Goal: Transaction & Acquisition: Obtain resource

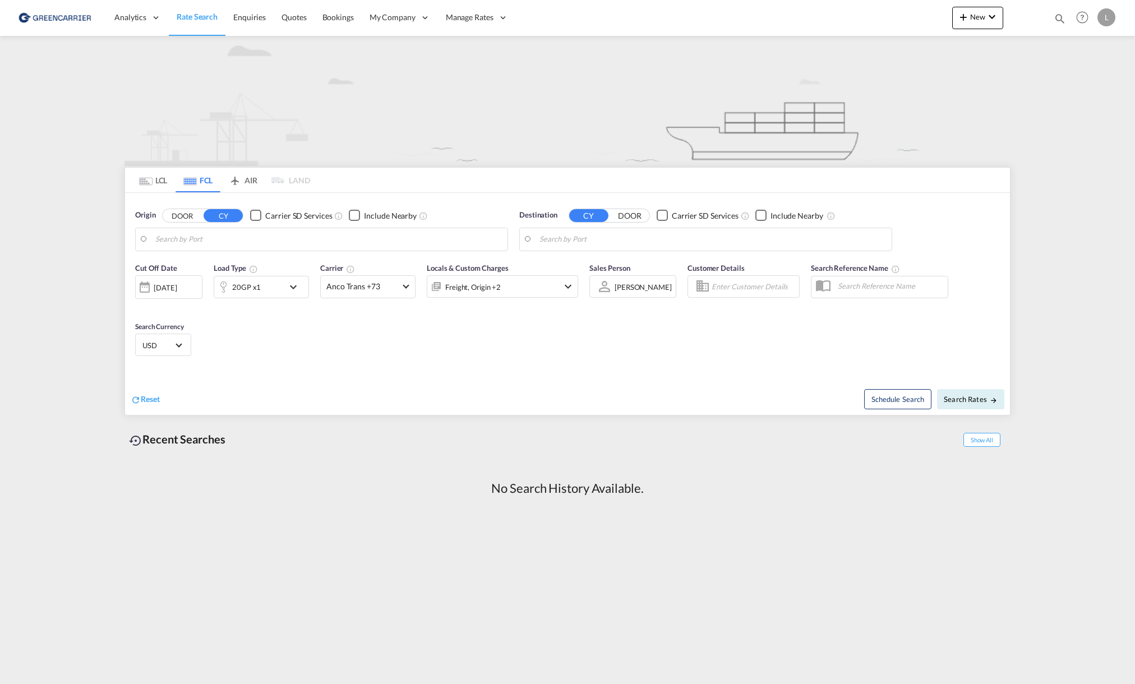
drag, startPoint x: 155, startPoint y: 171, endPoint x: 155, endPoint y: 185, distance: 14.0
click at [155, 171] on md-tab-item "LCL" at bounding box center [153, 180] width 45 height 25
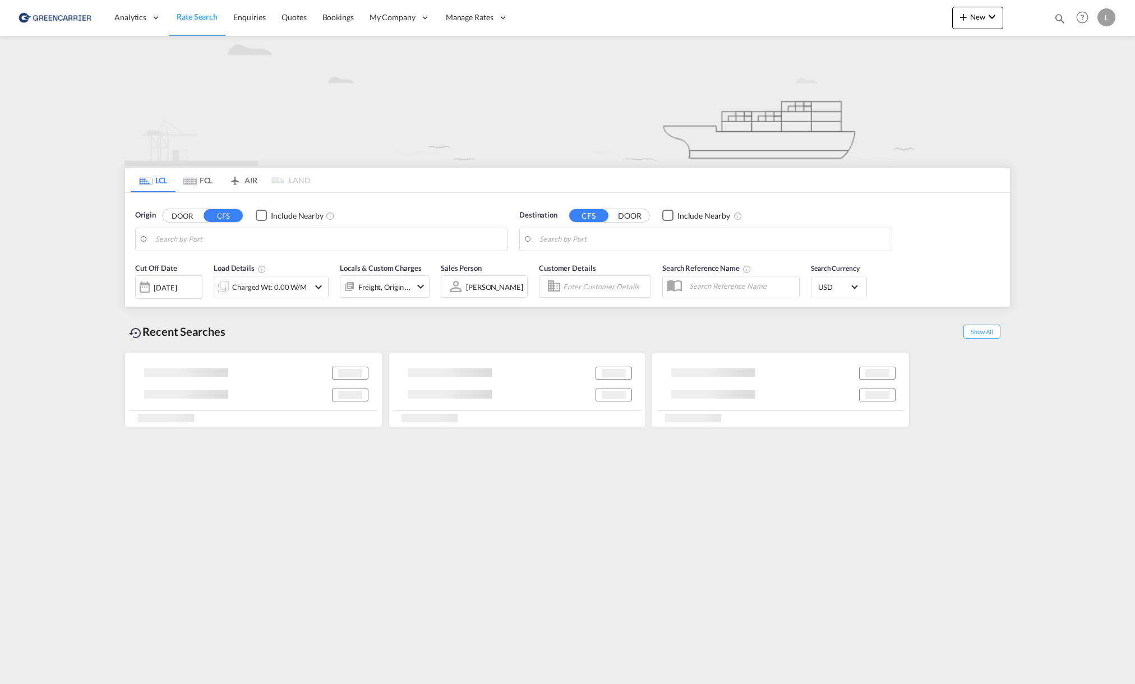
click at [155, 185] on md-tab-item "LCL" at bounding box center [153, 180] width 45 height 25
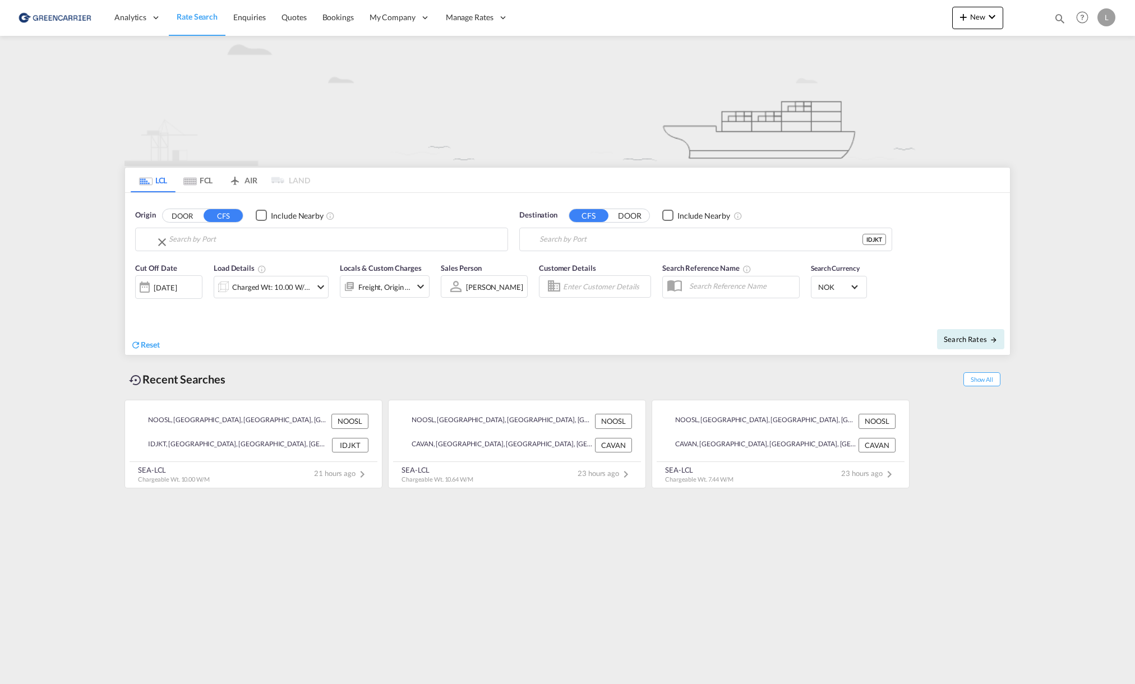
type input "[GEOGRAPHIC_DATA], NOOSL"
click at [192, 241] on input "[GEOGRAPHIC_DATA], NOOSL" at bounding box center [328, 239] width 347 height 17
click at [668, 244] on input "[GEOGRAPHIC_DATA], [GEOGRAPHIC_DATA], IDJKT" at bounding box center [712, 239] width 347 height 17
click at [644, 272] on div "Hanoi [GEOGRAPHIC_DATA] VNHAN" at bounding box center [626, 270] width 213 height 34
type input "[GEOGRAPHIC_DATA], VNHAN"
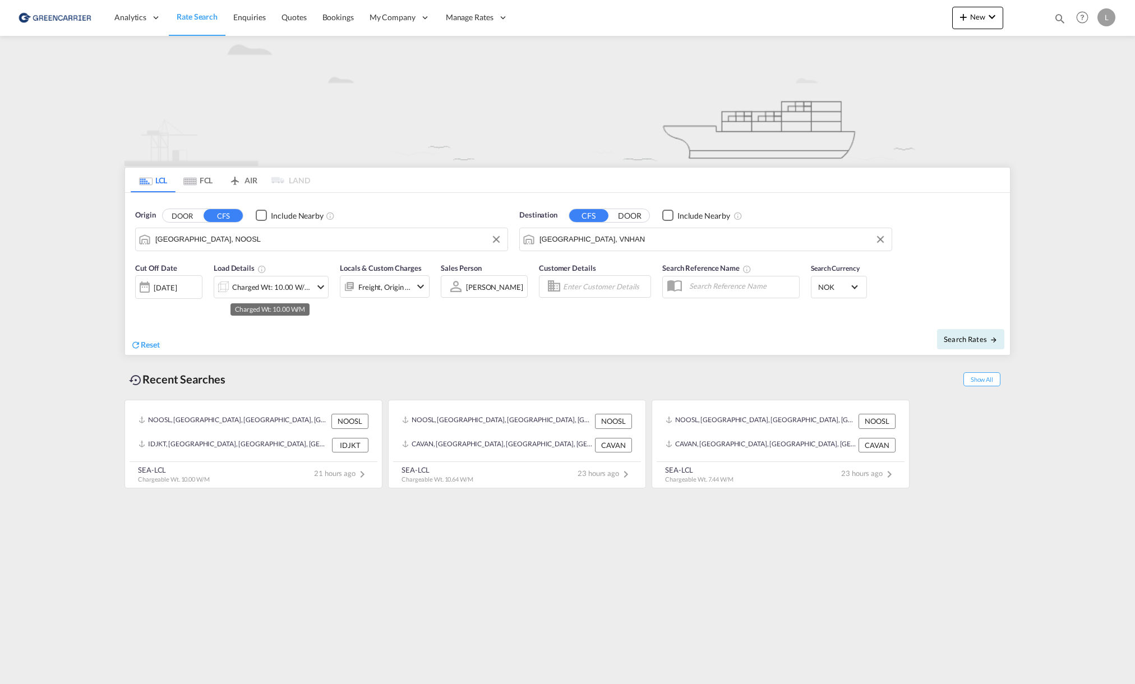
click at [275, 290] on div "Charged Wt: 10.00 W/M" at bounding box center [271, 287] width 79 height 16
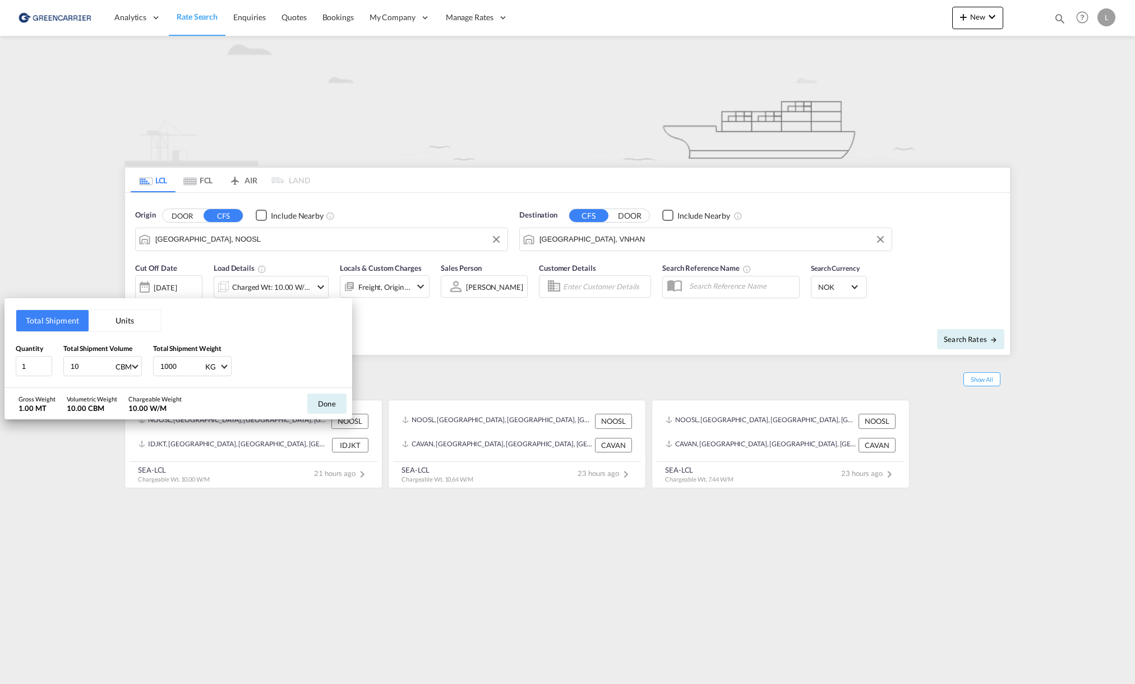
drag, startPoint x: 89, startPoint y: 364, endPoint x: 0, endPoint y: 355, distance: 89.6
click at [1, 357] on div "Total Shipment Units Quantity 1 Total Shipment Volume 10 CBM CBM CFT Total Ship…" at bounding box center [567, 342] width 1135 height 684
type input "1"
click at [339, 410] on button "Done" at bounding box center [326, 404] width 39 height 20
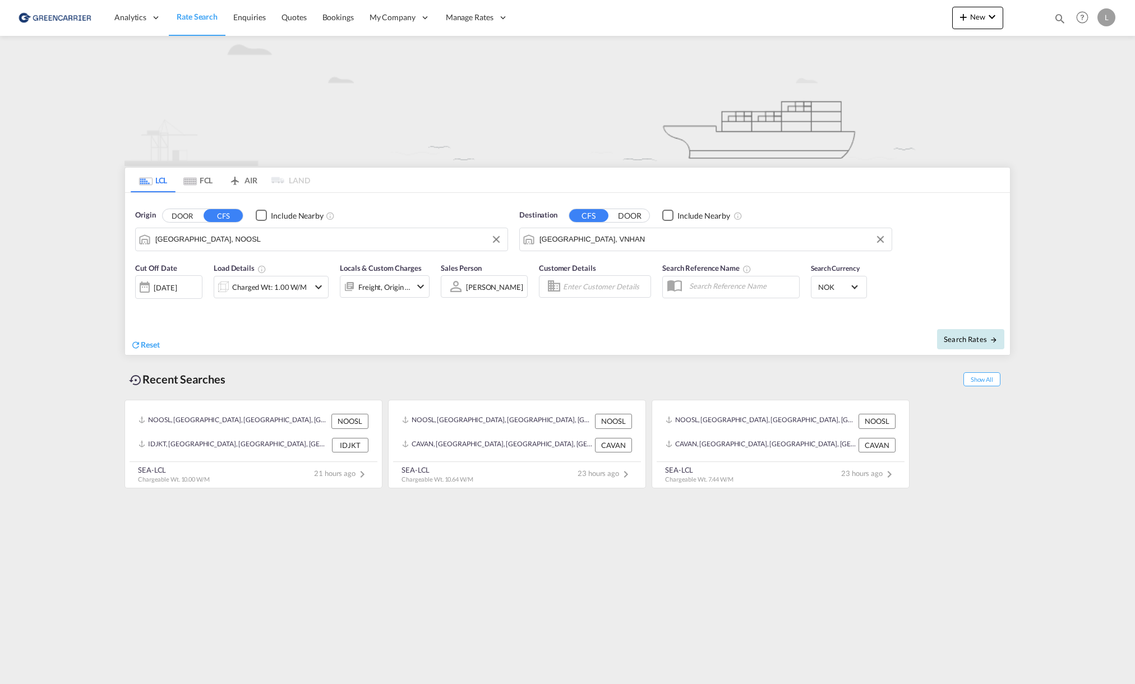
click at [977, 341] on span "Search Rates" at bounding box center [971, 339] width 54 height 9
type input "NOOSL to VNHAN / [DATE]"
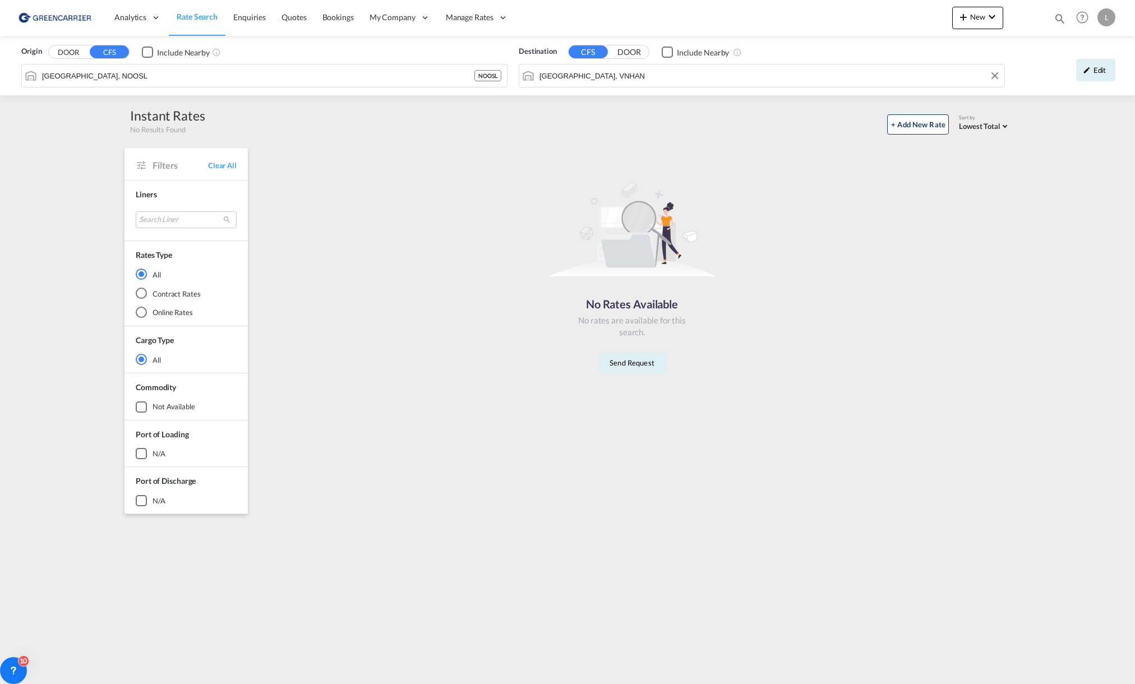
click at [743, 79] on input "[GEOGRAPHIC_DATA], VNHAN" at bounding box center [768, 75] width 459 height 17
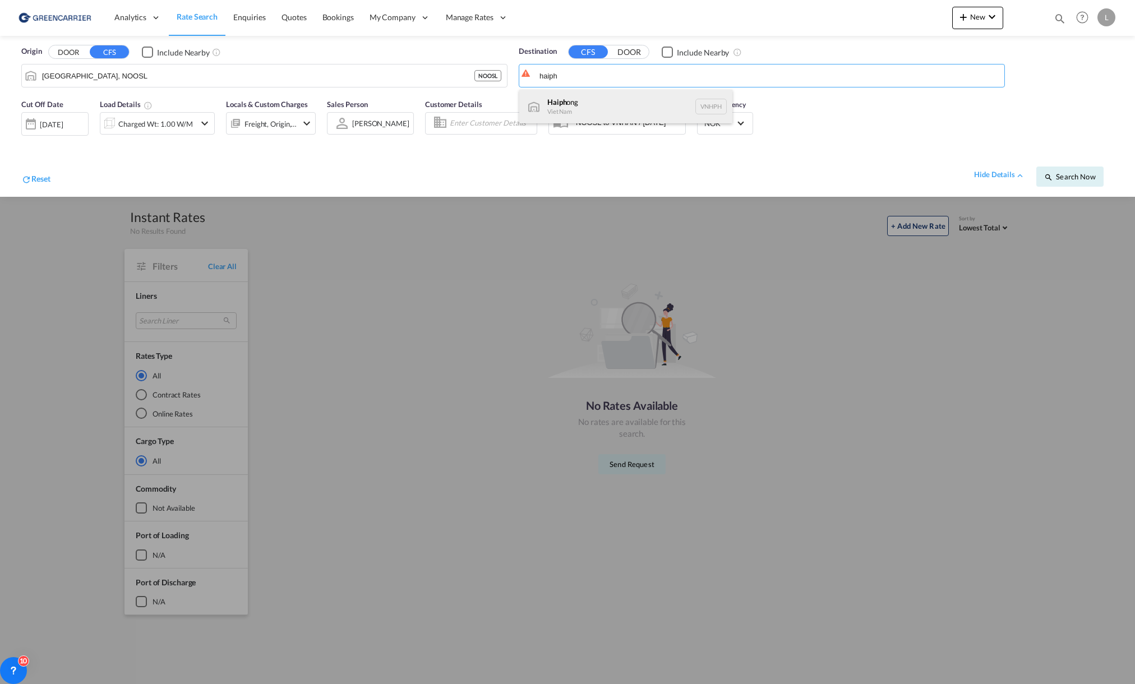
click at [623, 112] on div "Haiph ong Viet Nam VNHPH" at bounding box center [625, 107] width 213 height 34
type input "Haiphong, VNHPH"
click at [1081, 184] on button "Search Now" at bounding box center [1069, 177] width 67 height 20
